Goal: Understand process/instructions: Learn how to perform a task or action

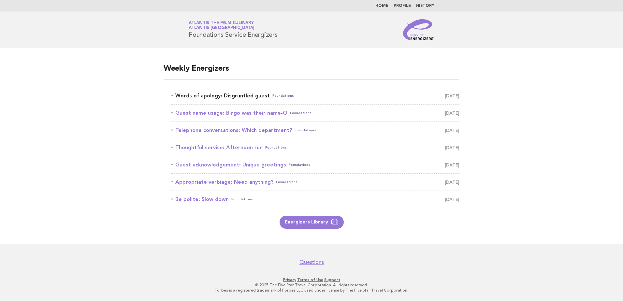
click at [229, 95] on link "Words of apology: Disgruntled guest Foundations [DATE]" at bounding box center [315, 95] width 288 height 9
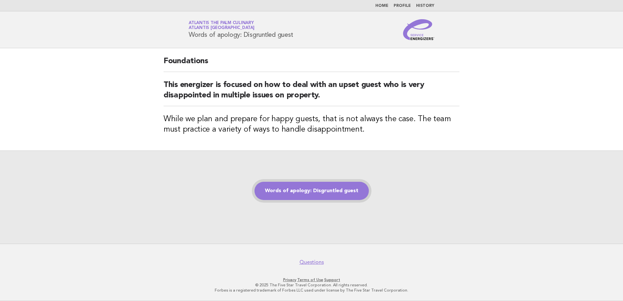
click at [320, 195] on link "Words of apology: Disgruntled guest" at bounding box center [311, 191] width 114 height 18
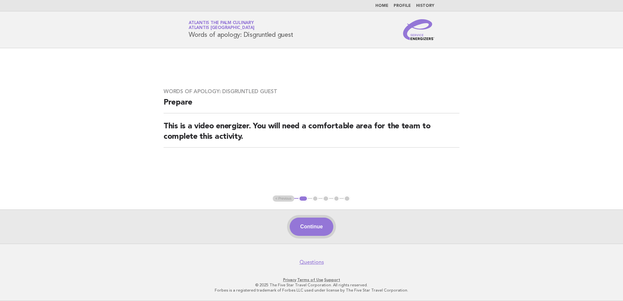
click at [315, 225] on button "Continue" at bounding box center [311, 227] width 43 height 18
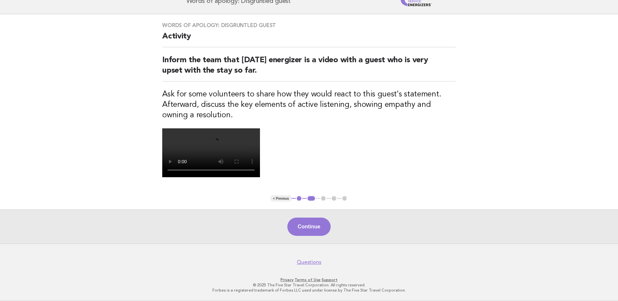
scroll to position [151, 0]
click at [310, 226] on button "Continue" at bounding box center [308, 227] width 43 height 18
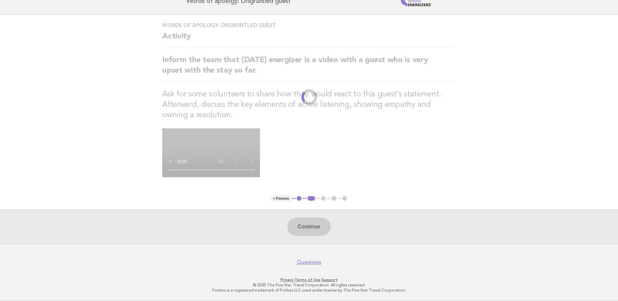
scroll to position [0, 0]
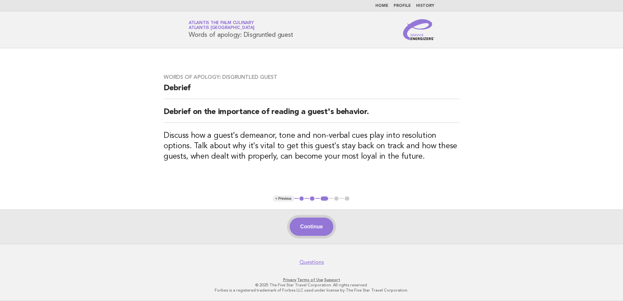
click at [320, 231] on button "Continue" at bounding box center [311, 227] width 43 height 18
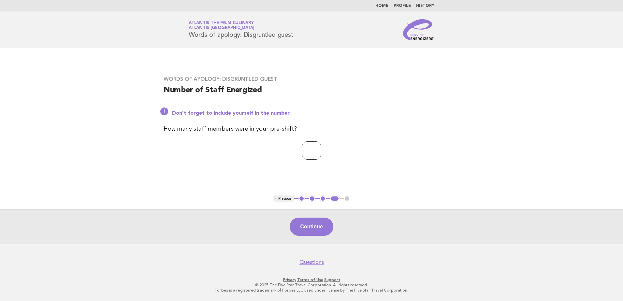
click at [321, 148] on input "*" at bounding box center [312, 150] width 20 height 18
type input "*"
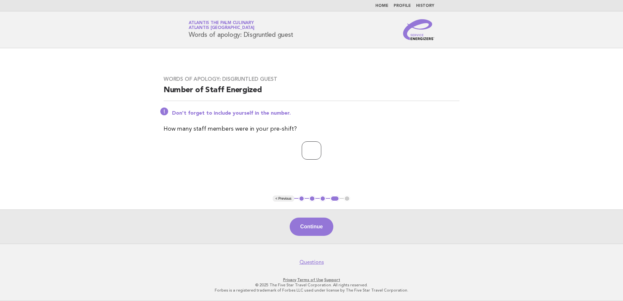
click at [321, 148] on input "*" at bounding box center [312, 150] width 20 height 18
click at [308, 227] on button "Continue" at bounding box center [311, 227] width 43 height 18
